Goal: Check status: Check status

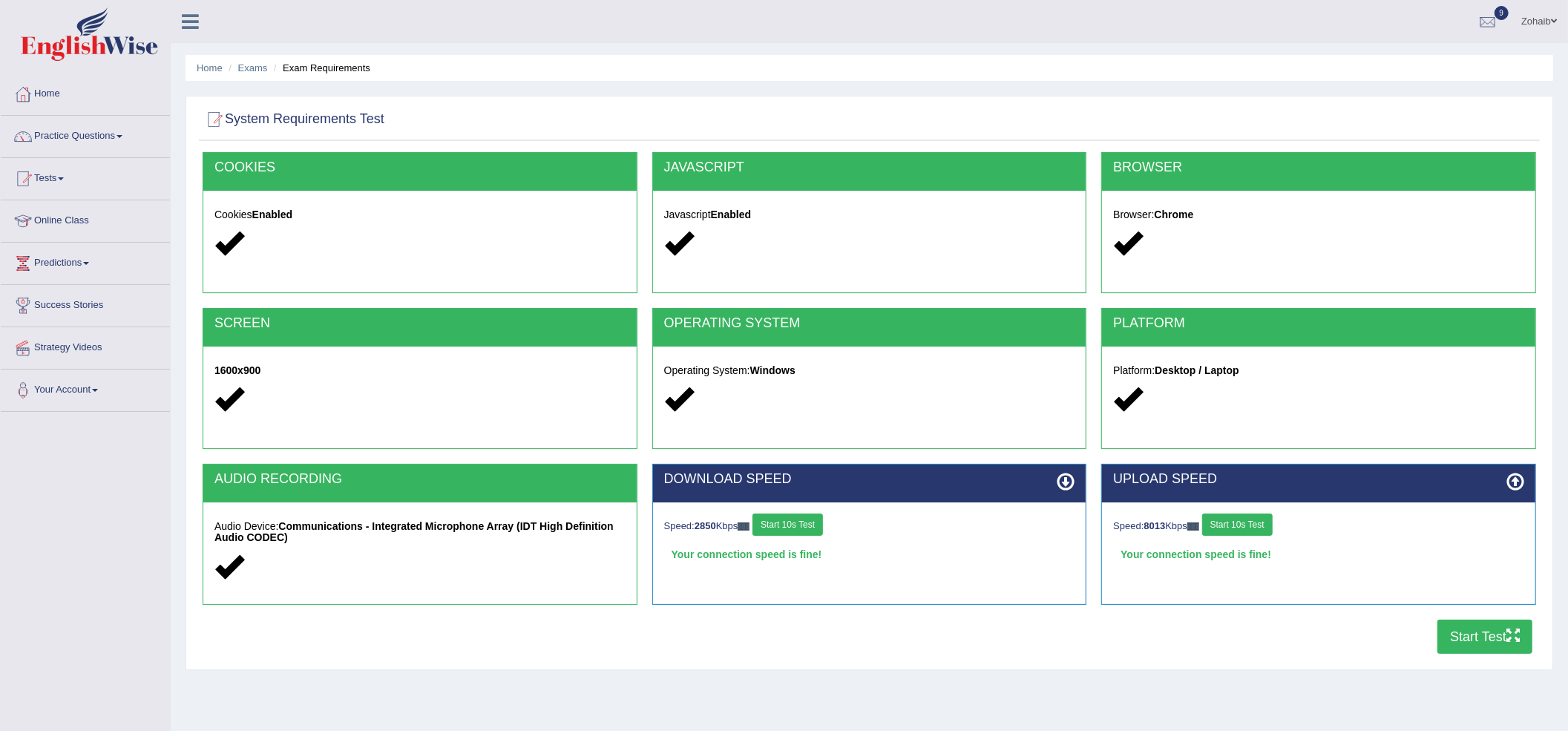
click at [1461, 641] on button "Start Test" at bounding box center [1485, 637] width 95 height 34
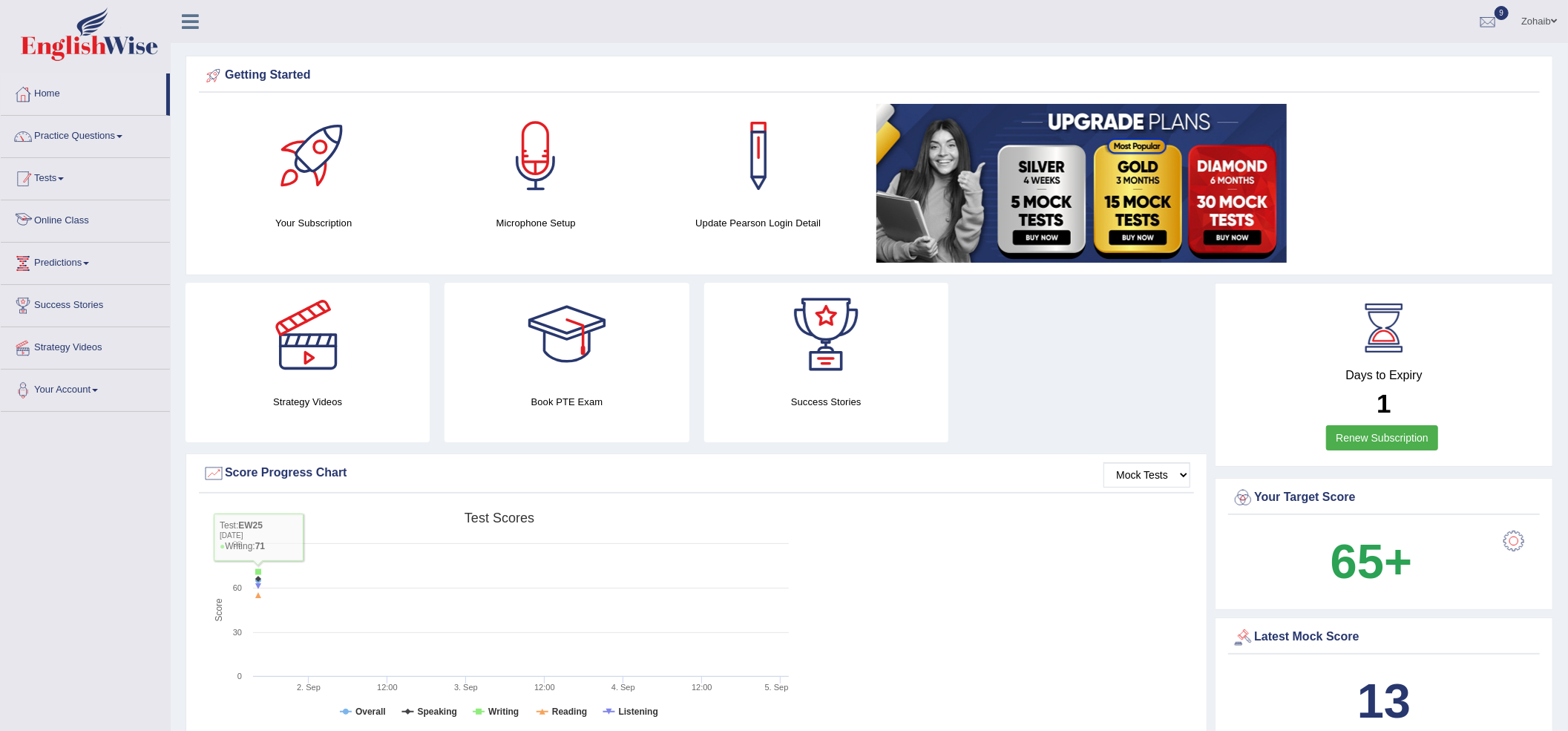
click at [95, 184] on link "Tests" at bounding box center [86, 176] width 169 height 37
click at [68, 265] on link "History" at bounding box center [96, 265] width 139 height 26
click at [43, 173] on link "Tests" at bounding box center [86, 176] width 169 height 37
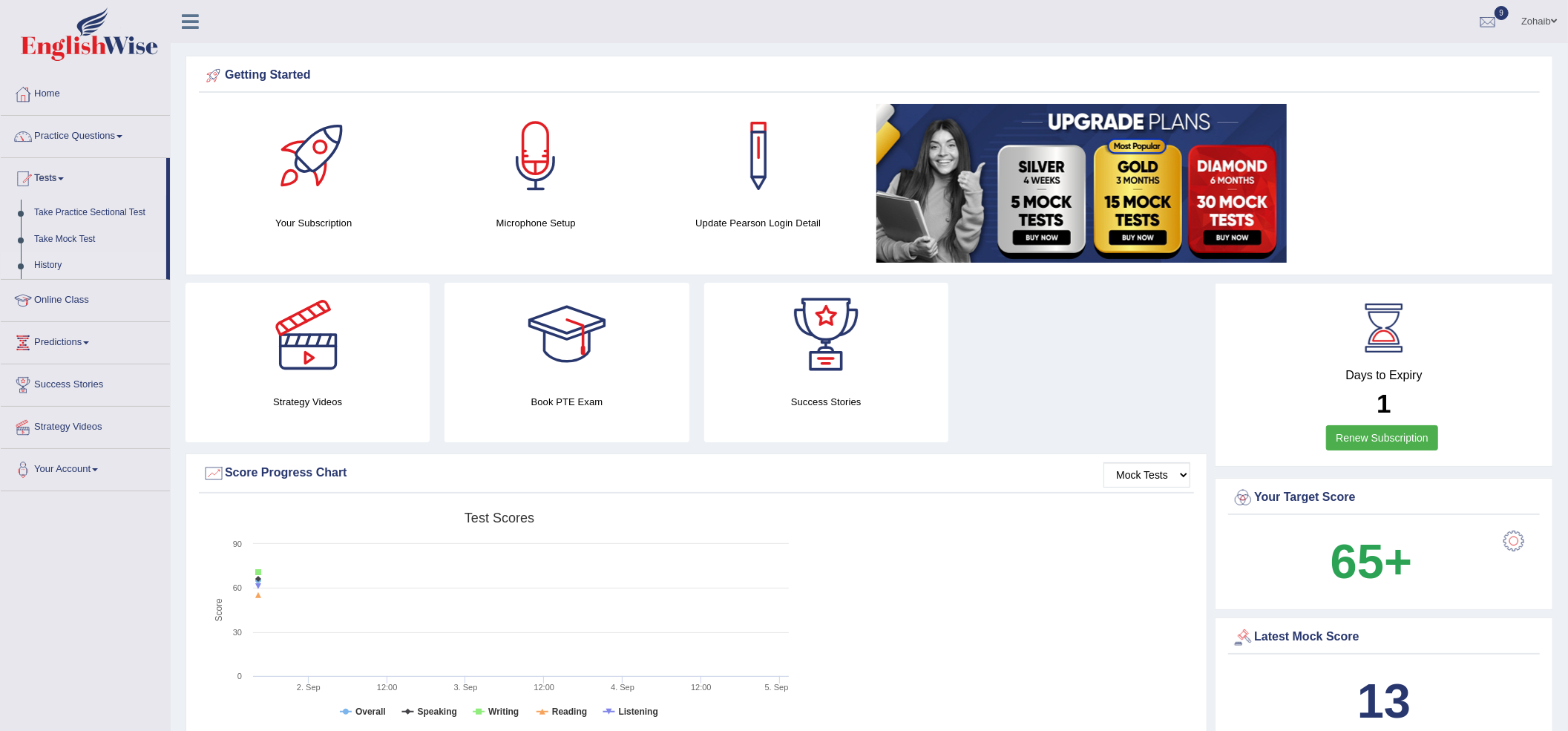
click at [85, 263] on link "History" at bounding box center [96, 265] width 139 height 26
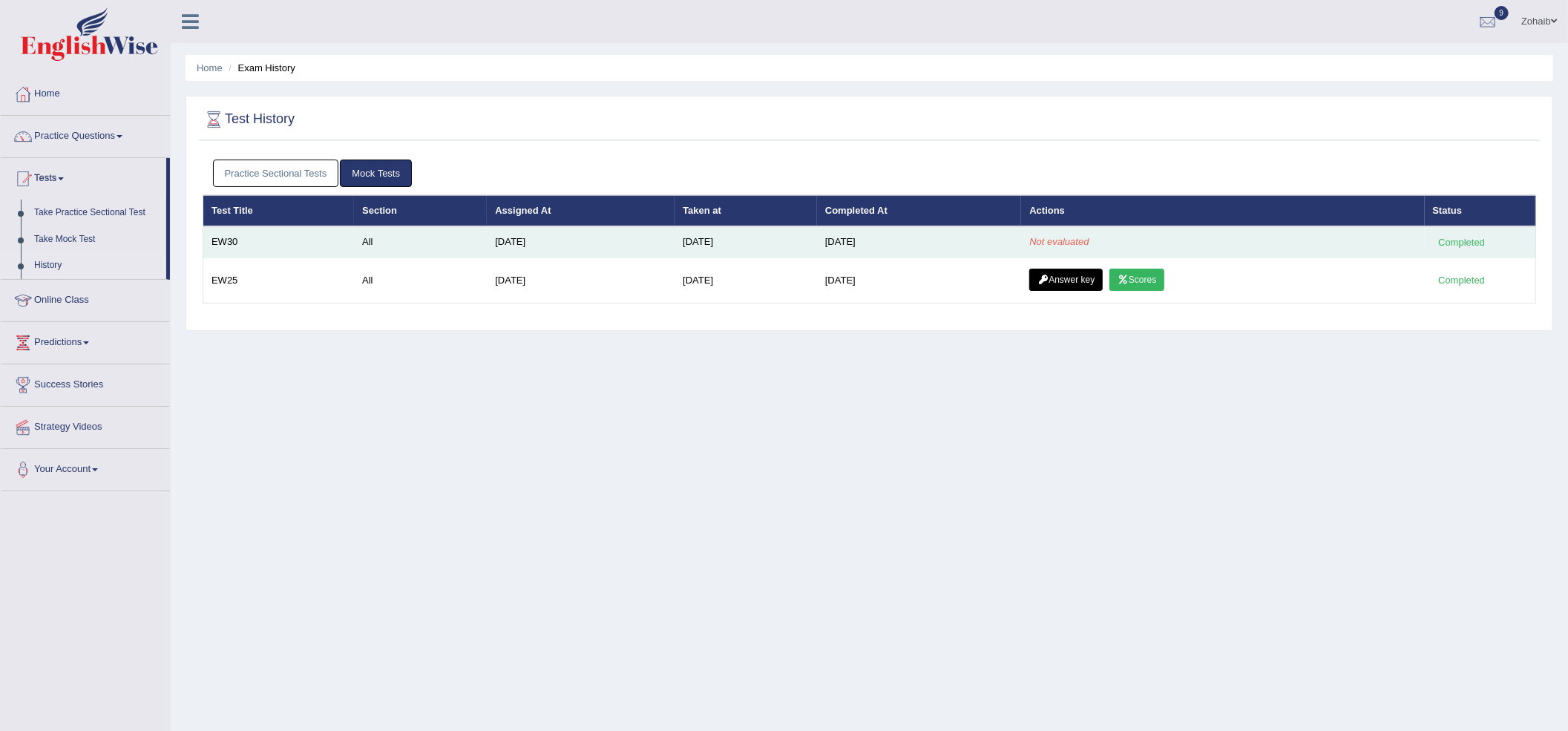
click at [912, 238] on td "[DATE]" at bounding box center [919, 242] width 204 height 31
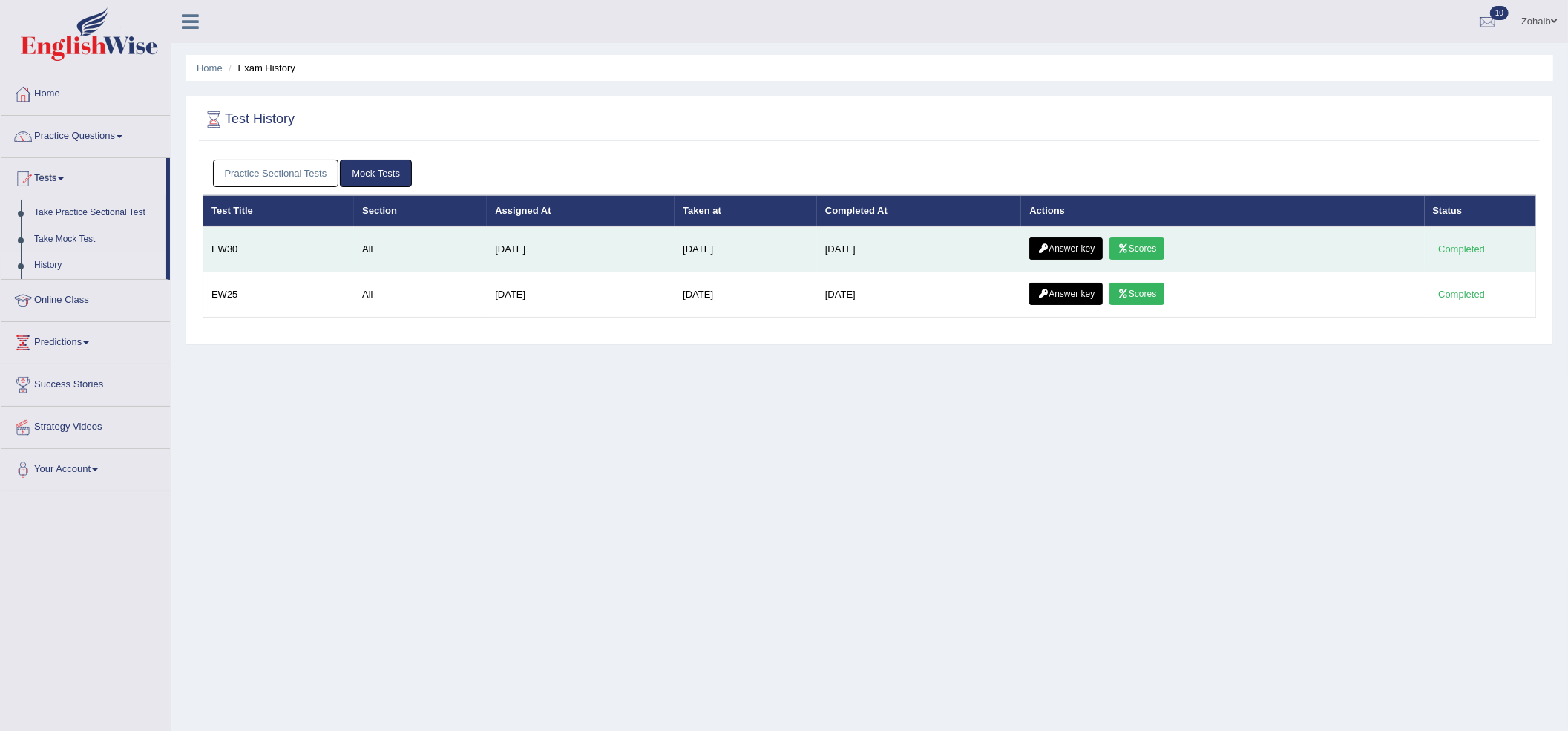
click at [1128, 245] on icon at bounding box center [1123, 248] width 11 height 9
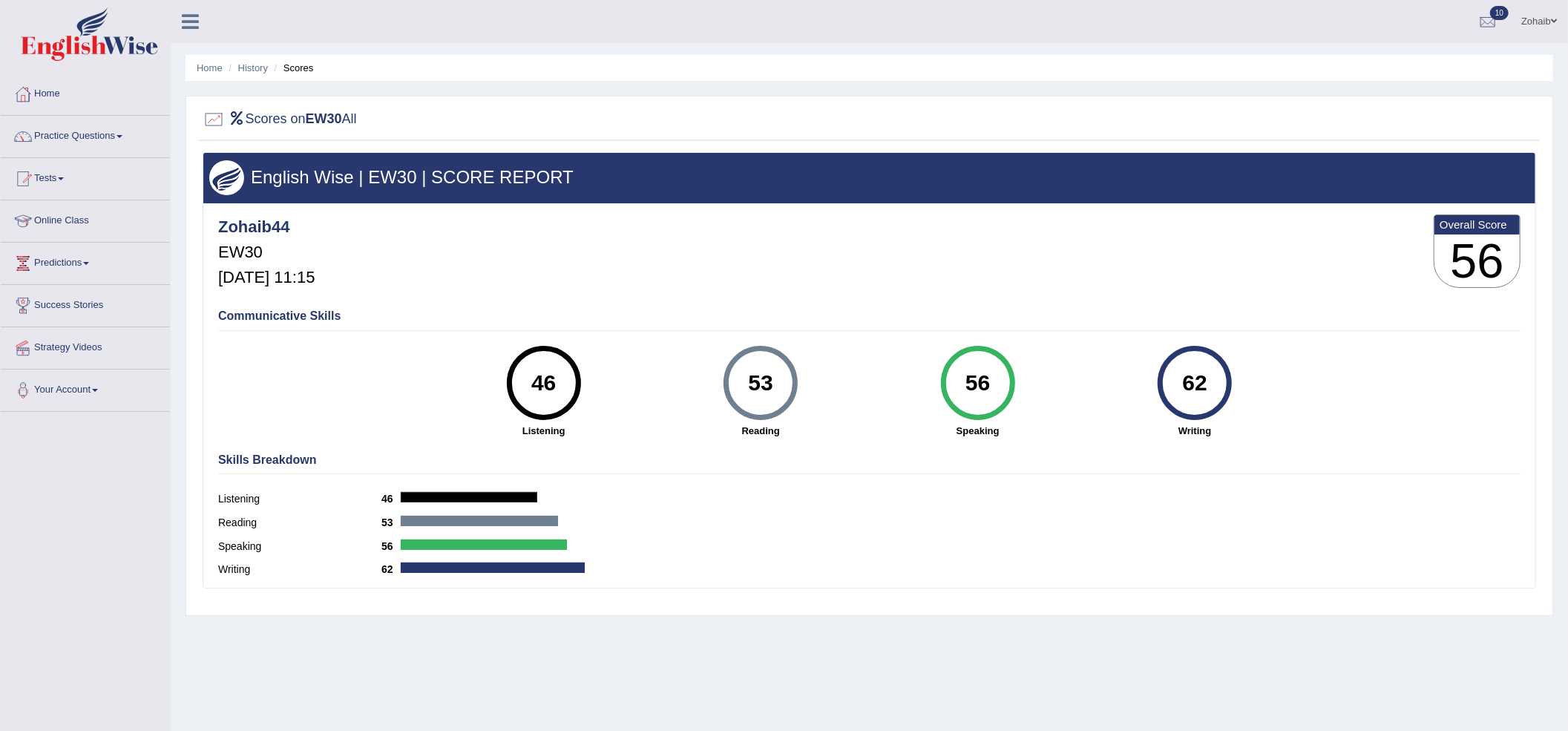
scroll to position [49, 0]
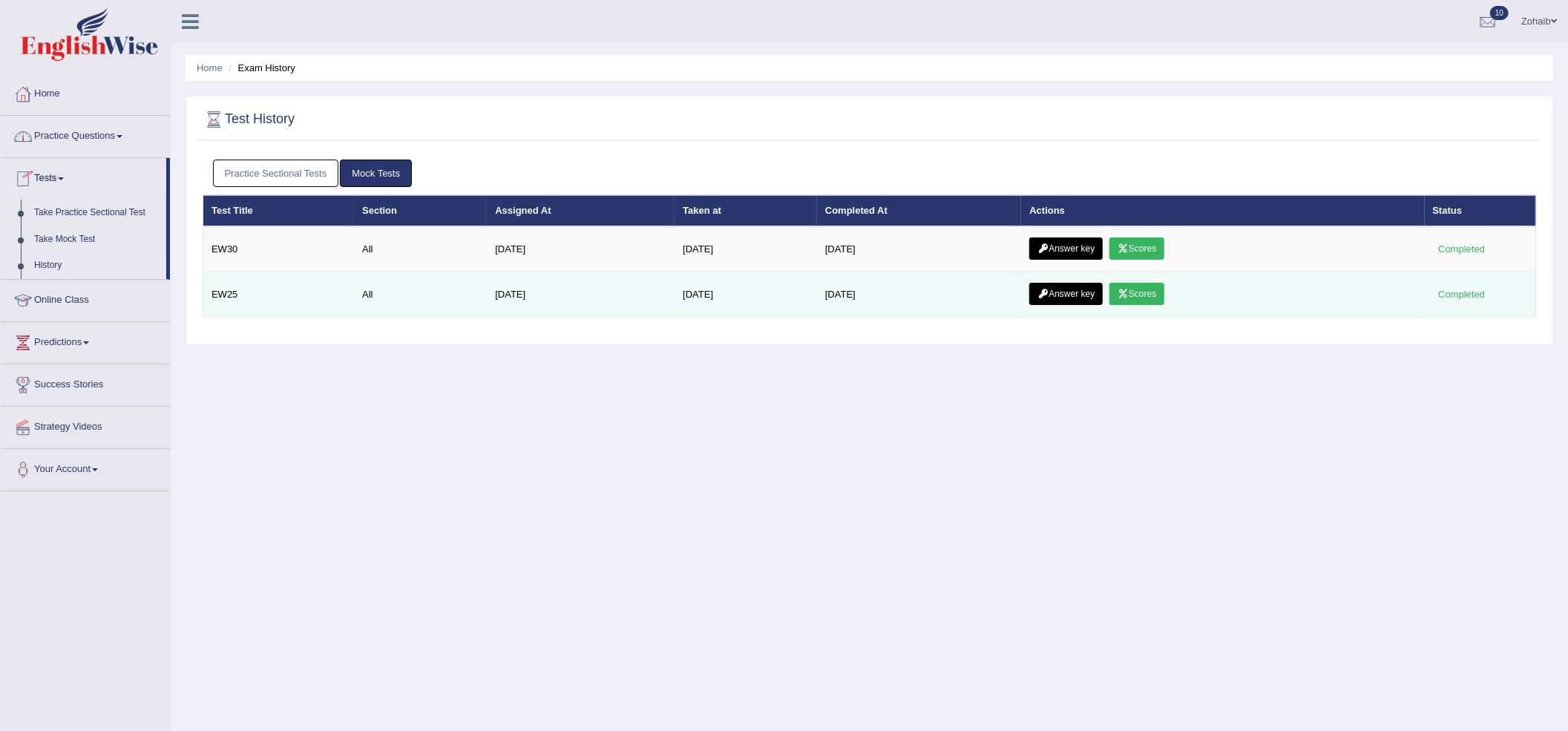
click at [1141, 294] on link "Scores" at bounding box center [1137, 294] width 54 height 22
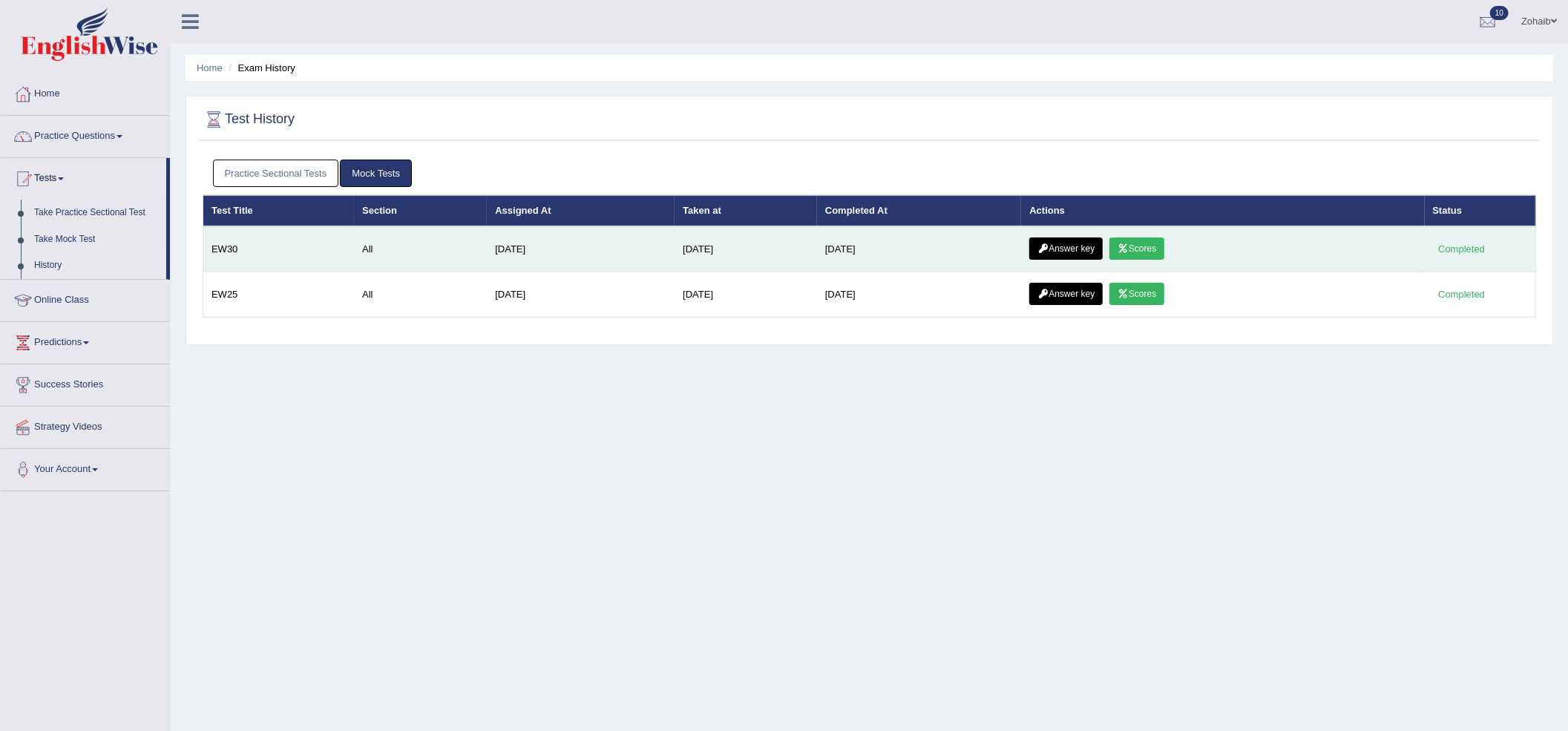
click at [1066, 252] on link "Answer key" at bounding box center [1066, 248] width 74 height 22
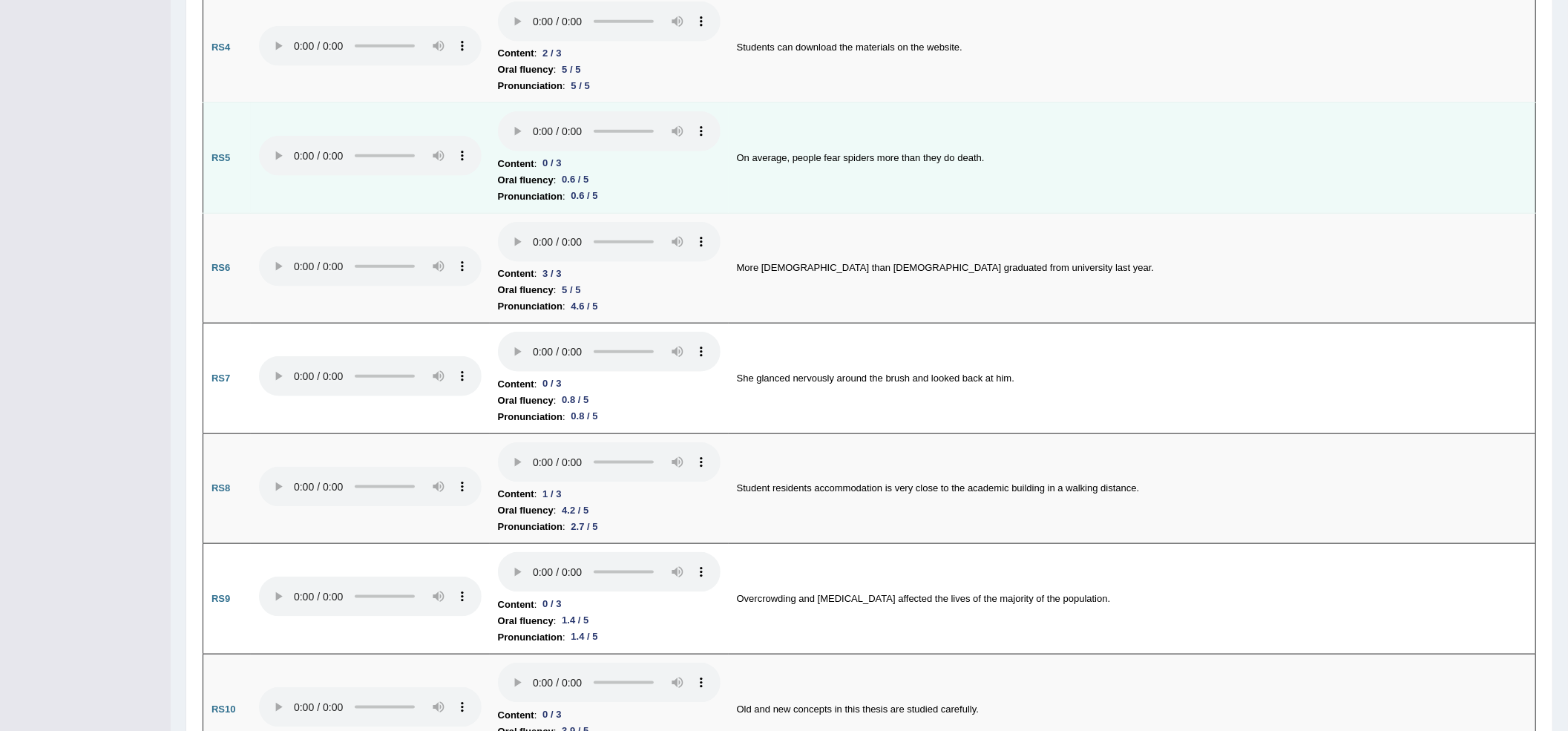
scroll to position [695, 0]
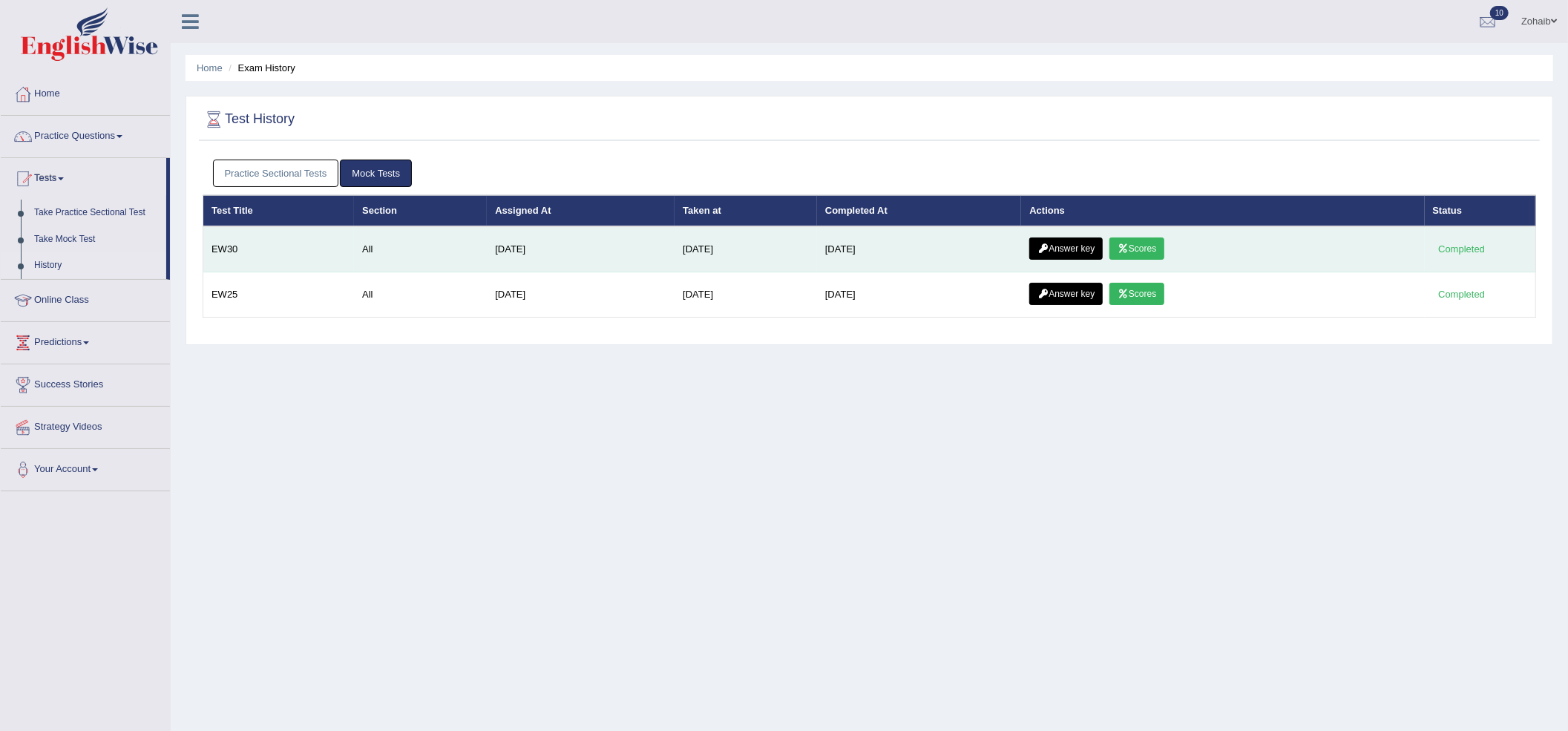
click at [1144, 254] on link "Scores" at bounding box center [1137, 248] width 54 height 22
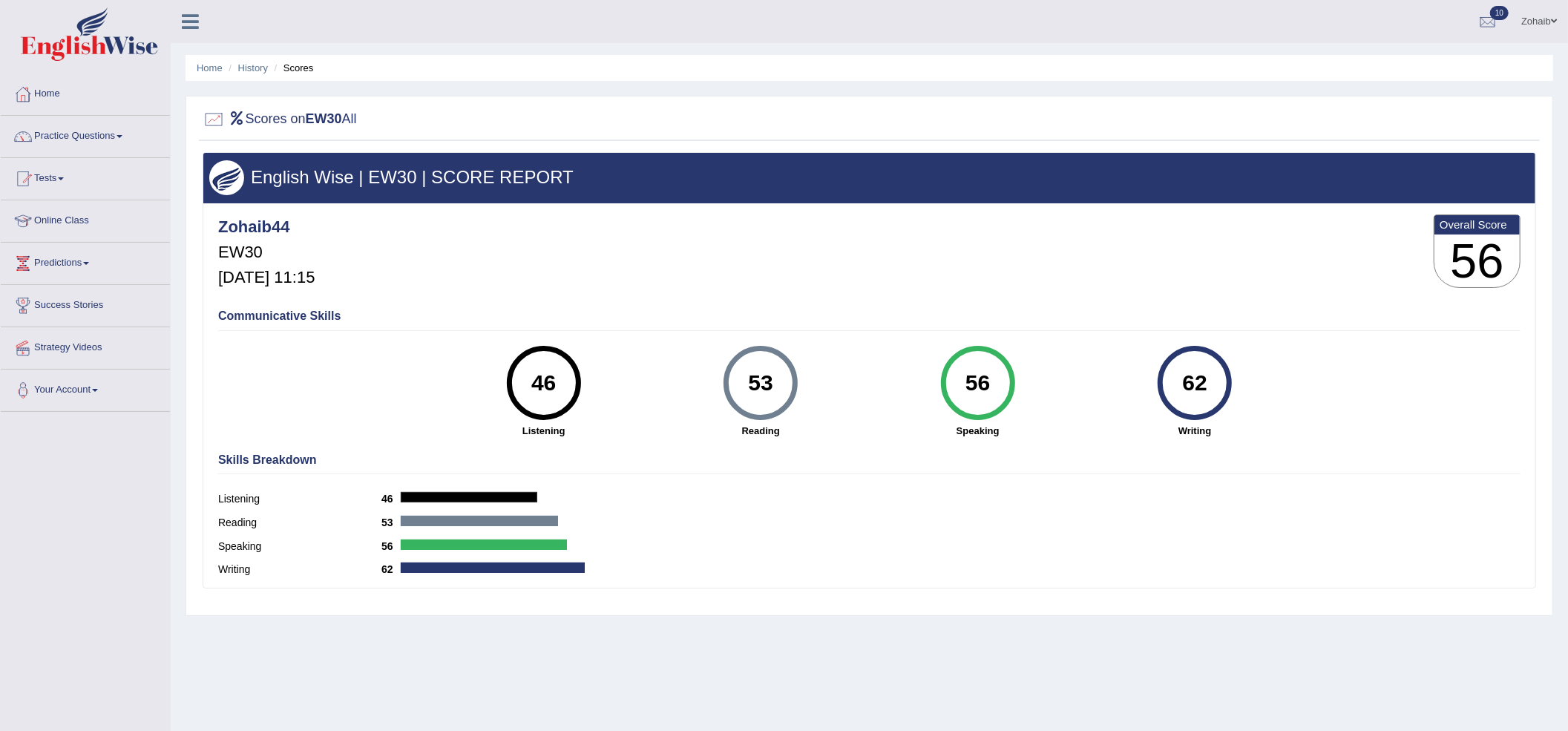
click at [907, 234] on div "Zohaib44 EW30 [DATE] 11:15 Overall Score 56" at bounding box center [869, 255] width 1310 height 89
drag, startPoint x: 321, startPoint y: 288, endPoint x: 271, endPoint y: 272, distance: 52.5
click at [271, 272] on div "Zohaib44 EW30 [DATE] 11:15" at bounding box center [266, 253] width 96 height 84
click at [399, 319] on h4 "Communicative Skills" at bounding box center [869, 316] width 1302 height 14
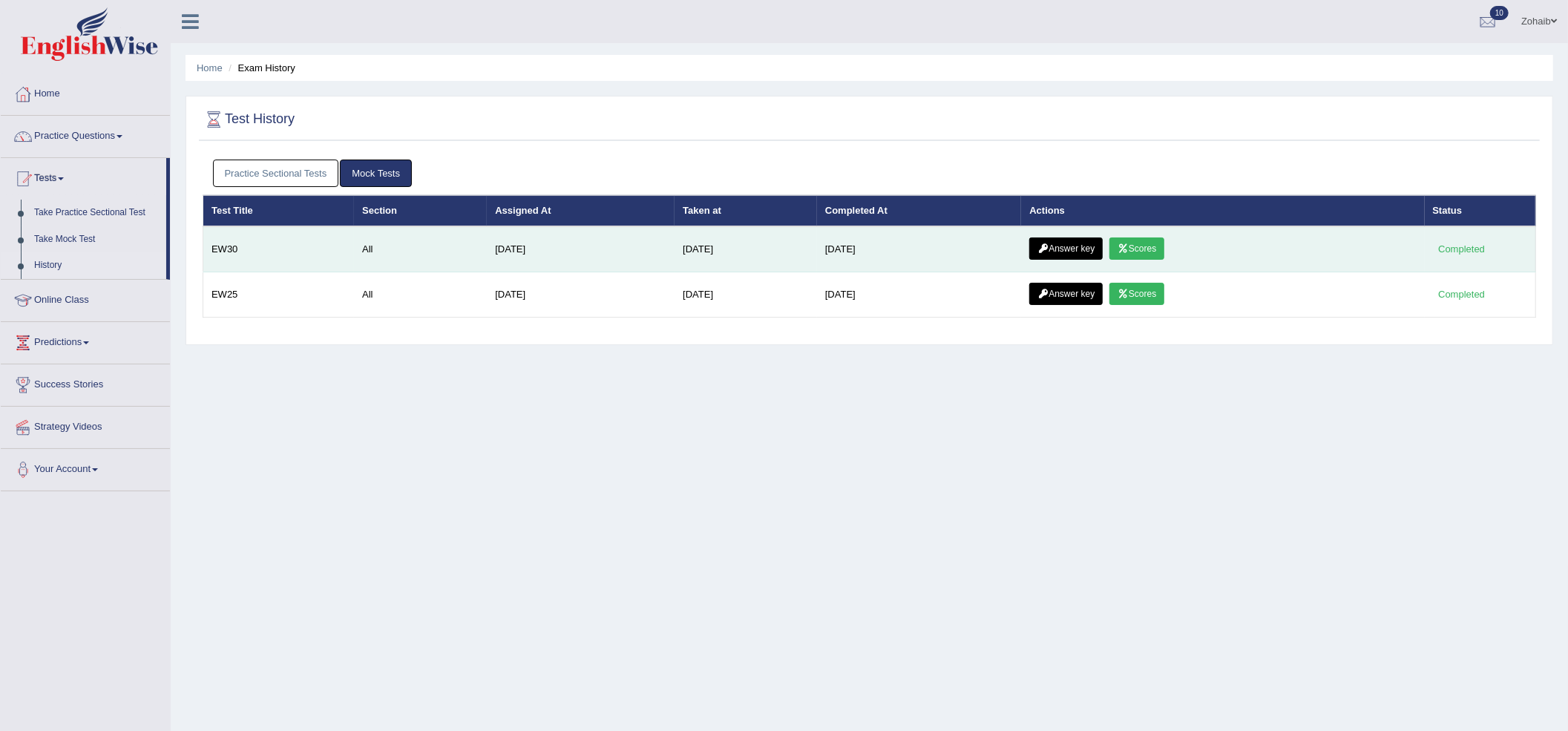
click at [1157, 245] on link "Scores" at bounding box center [1137, 248] width 54 height 22
click at [1158, 247] on link "Scores" at bounding box center [1137, 248] width 54 height 22
